Goal: Task Accomplishment & Management: Use online tool/utility

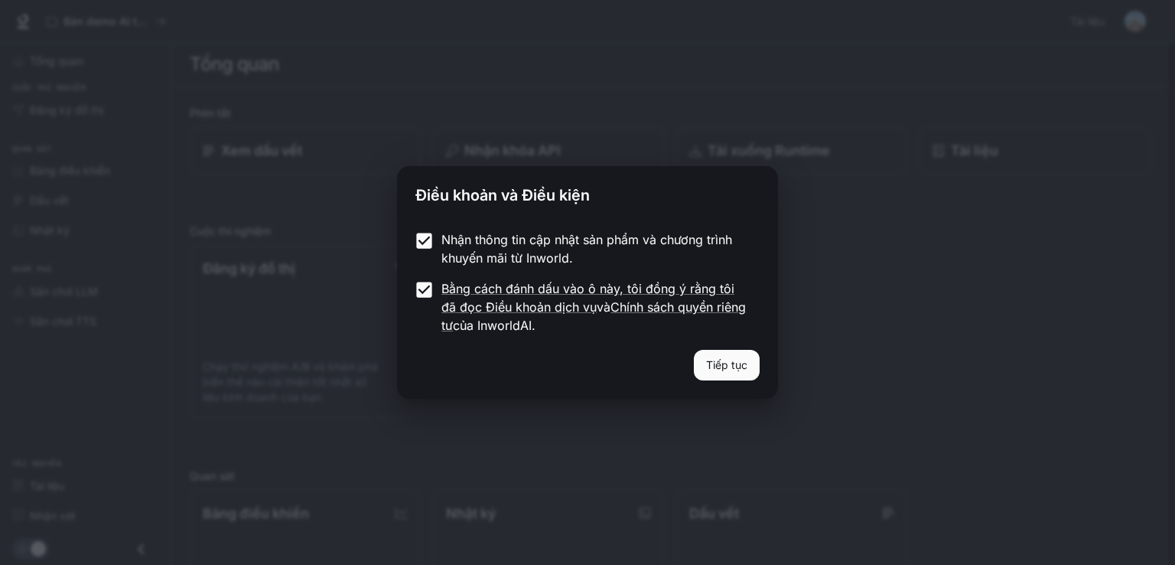
click at [711, 373] on font "Tiếp tục" at bounding box center [726, 364] width 41 height 19
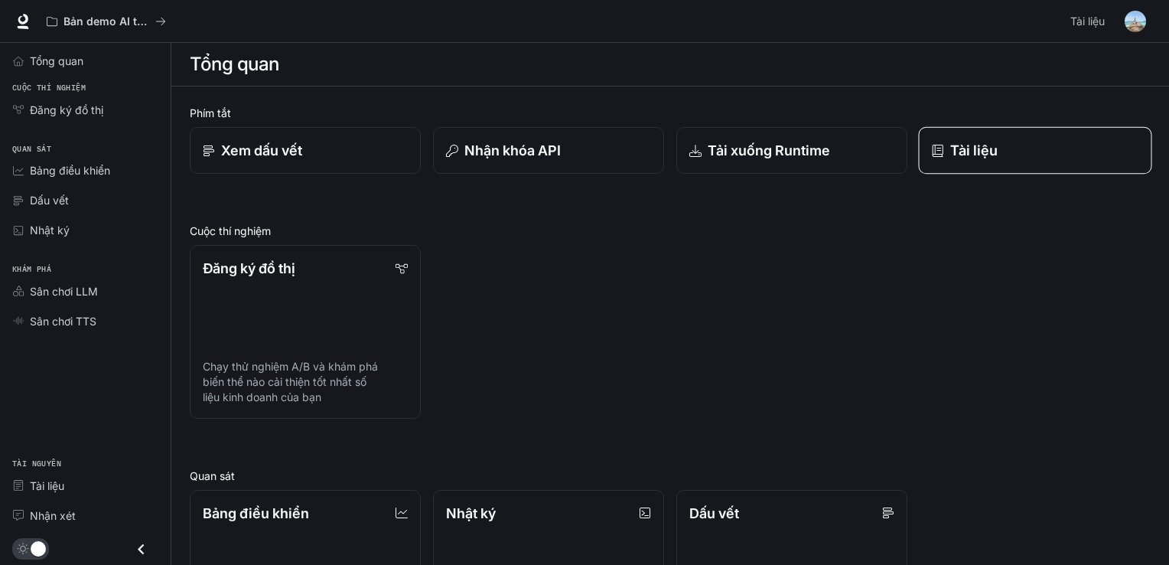
click at [949, 148] on div "Tài liệu" at bounding box center [1035, 150] width 207 height 21
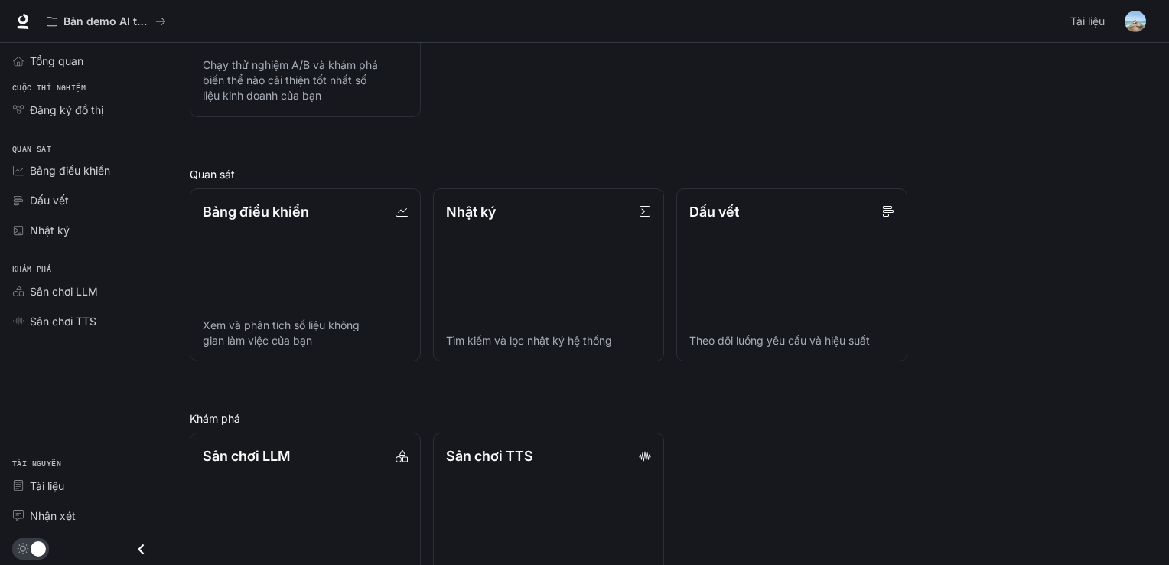
scroll to position [360, 0]
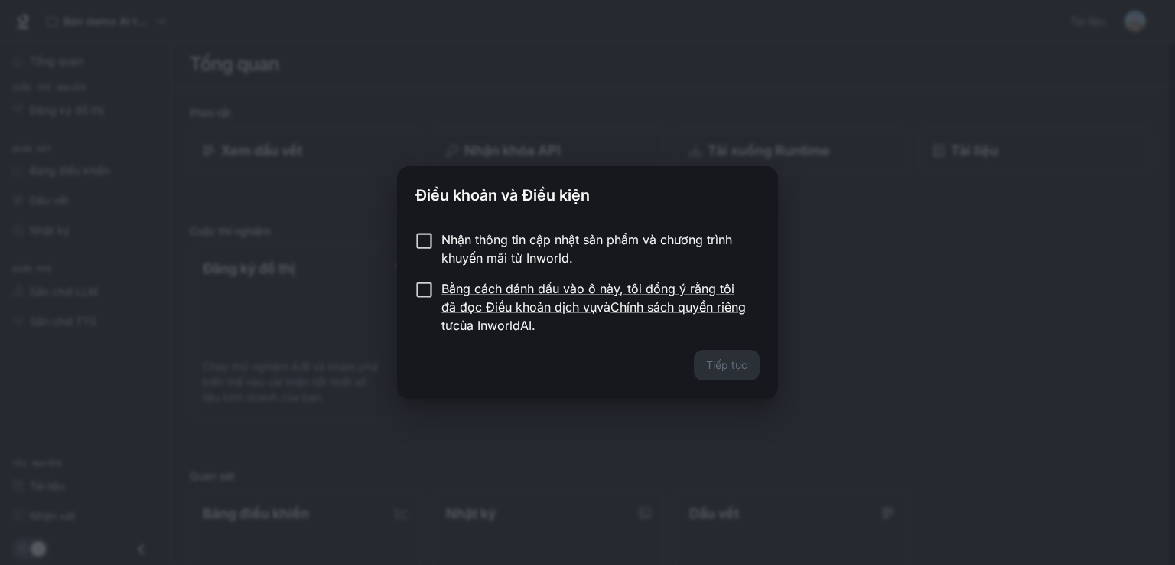
click at [428, 261] on label "Nhận thông tin cập nhật sản phẩm và chương trình khuyến mãi từ Inworld." at bounding box center [577, 248] width 340 height 37
click at [719, 365] on font "Tiếp tục" at bounding box center [726, 364] width 41 height 13
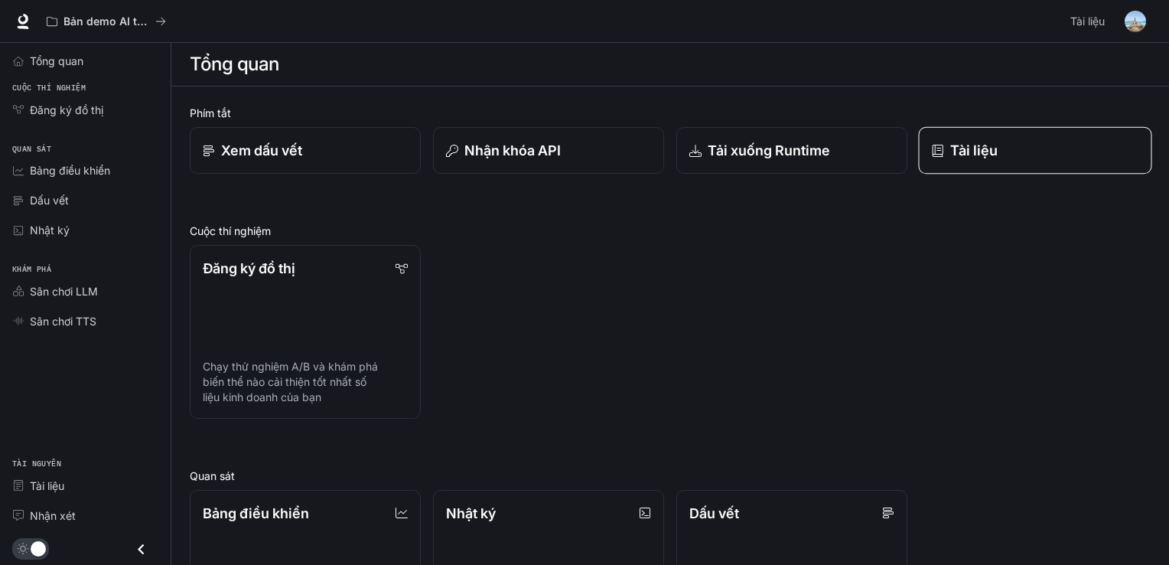
click at [955, 154] on font "Tài liệu" at bounding box center [974, 150] width 48 height 16
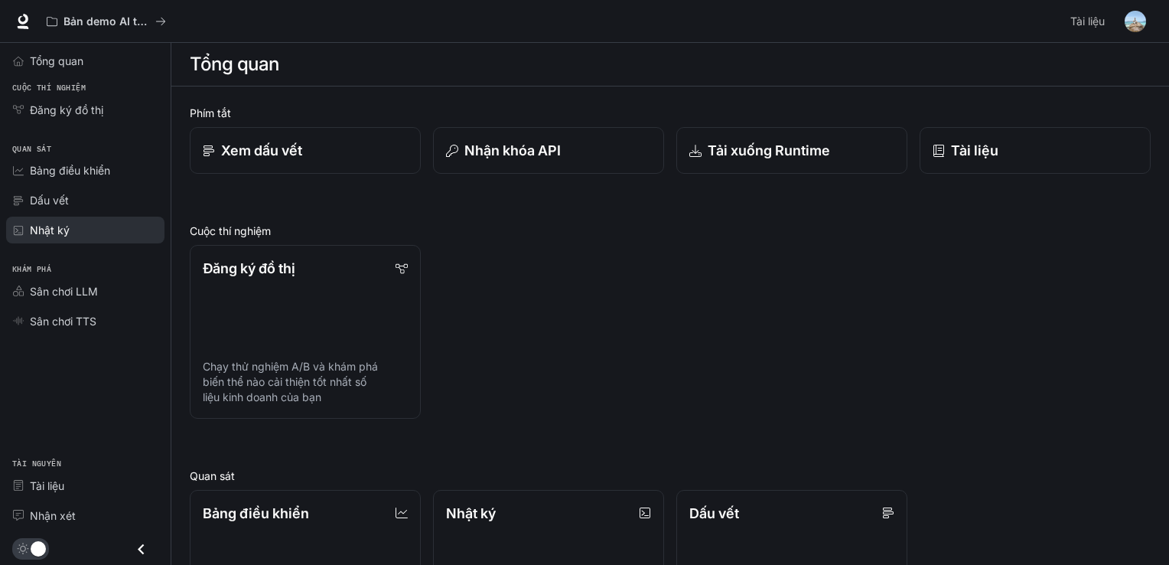
click at [80, 225] on div "Nhật ký" at bounding box center [94, 230] width 128 height 16
